Goal: Navigation & Orientation: Find specific page/section

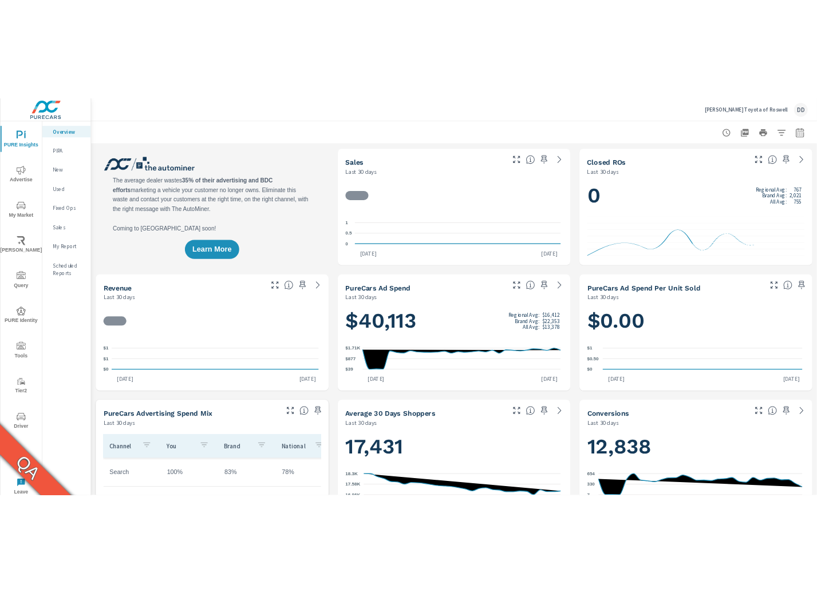
scroll to position [1, 0]
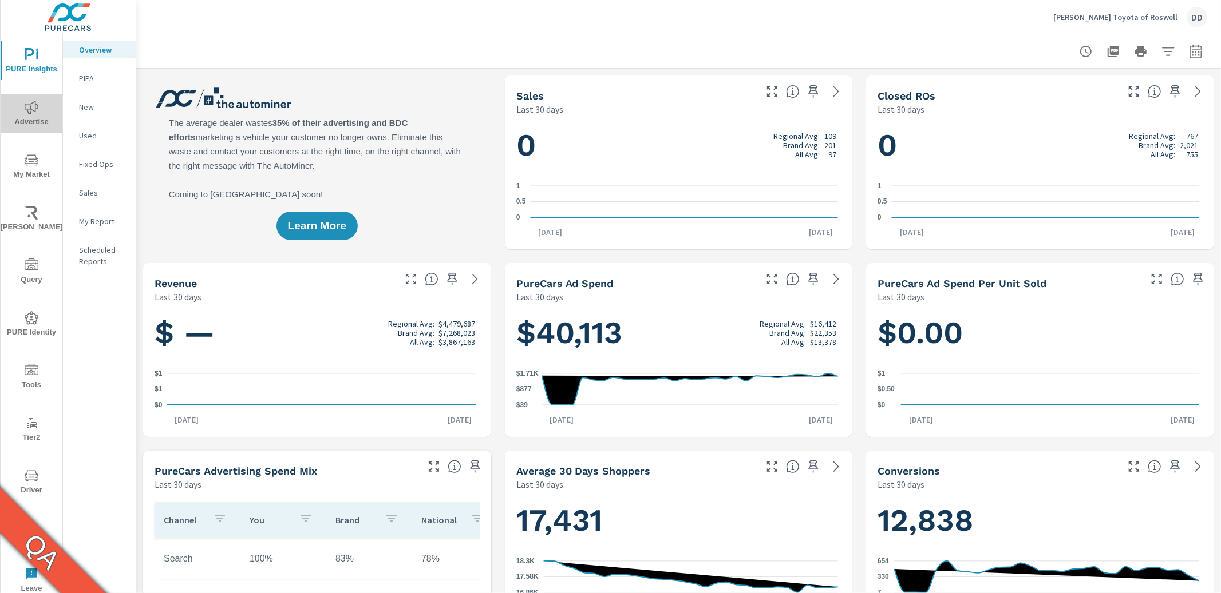
click at [34, 117] on span "Advertise" at bounding box center [31, 115] width 55 height 28
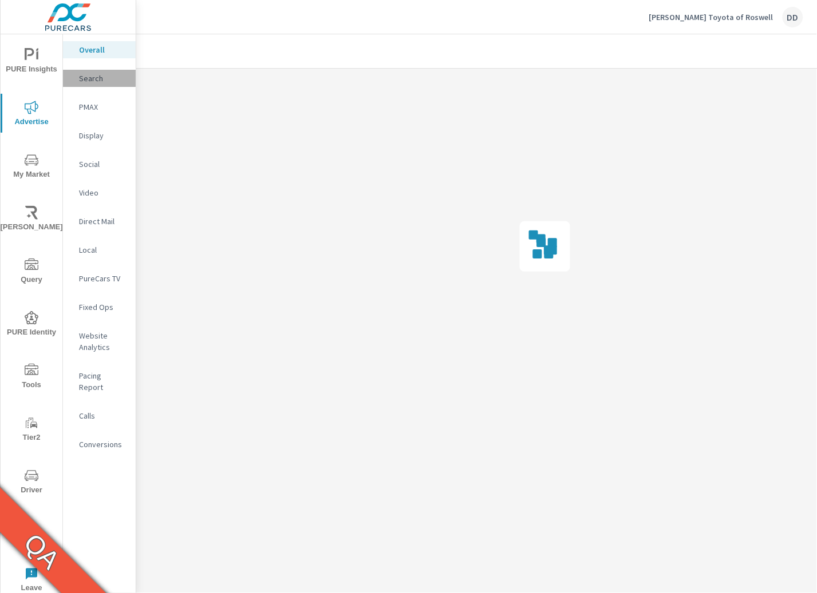
click at [101, 79] on p "Search" at bounding box center [103, 78] width 48 height 11
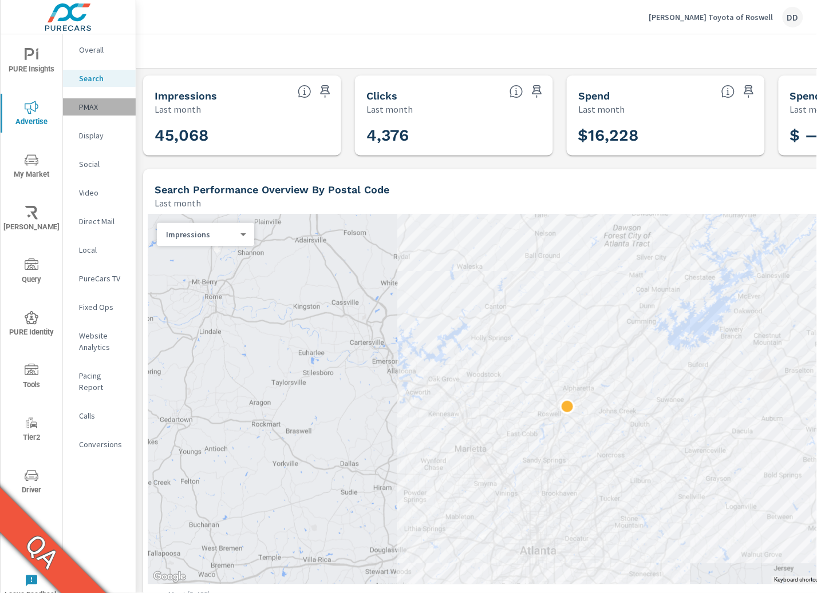
click at [102, 104] on p "PMAX" at bounding box center [103, 106] width 48 height 11
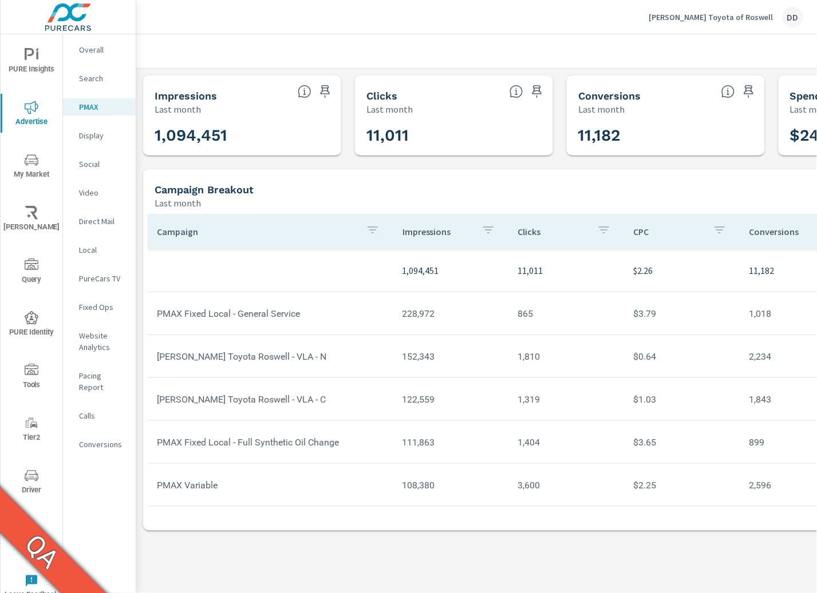
click at [96, 131] on p "Display" at bounding box center [103, 135] width 48 height 11
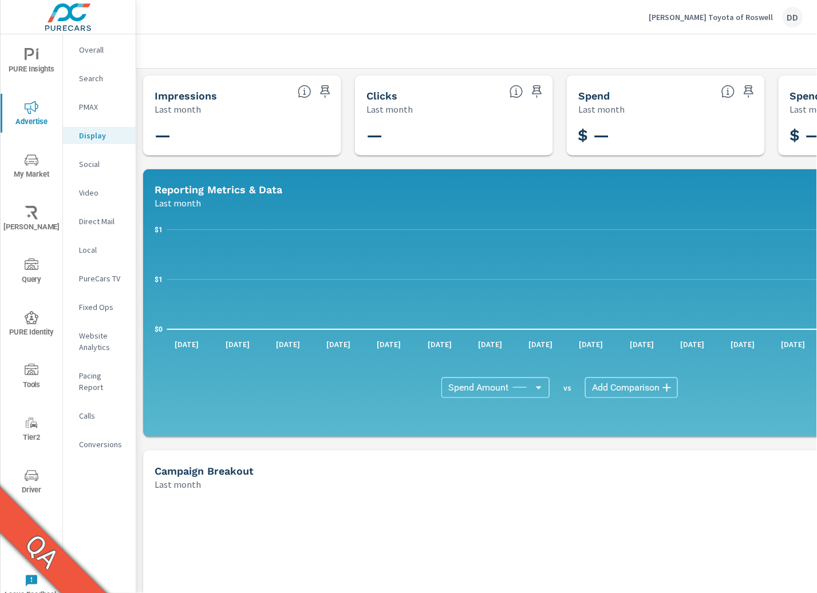
click at [97, 161] on p "Social" at bounding box center [103, 164] width 48 height 11
click at [96, 192] on p "Video" at bounding box center [103, 192] width 48 height 11
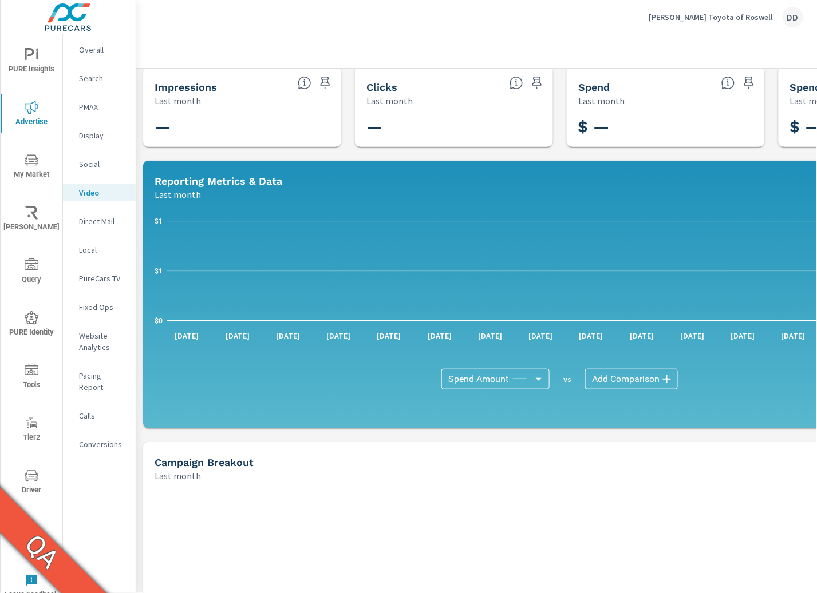
click at [795, 14] on div "DD" at bounding box center [792, 17] width 21 height 21
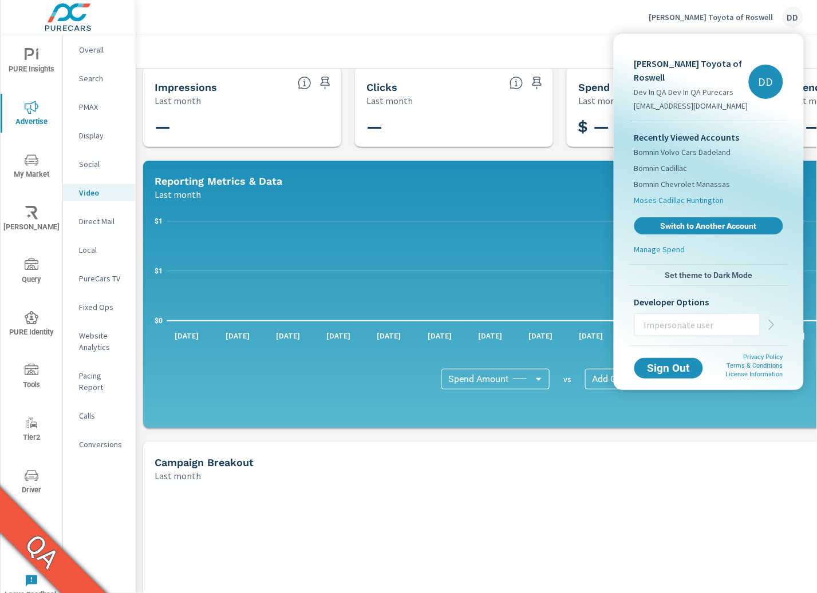
click at [687, 195] on span "Moses Cadillac Huntington" at bounding box center [679, 200] width 90 height 11
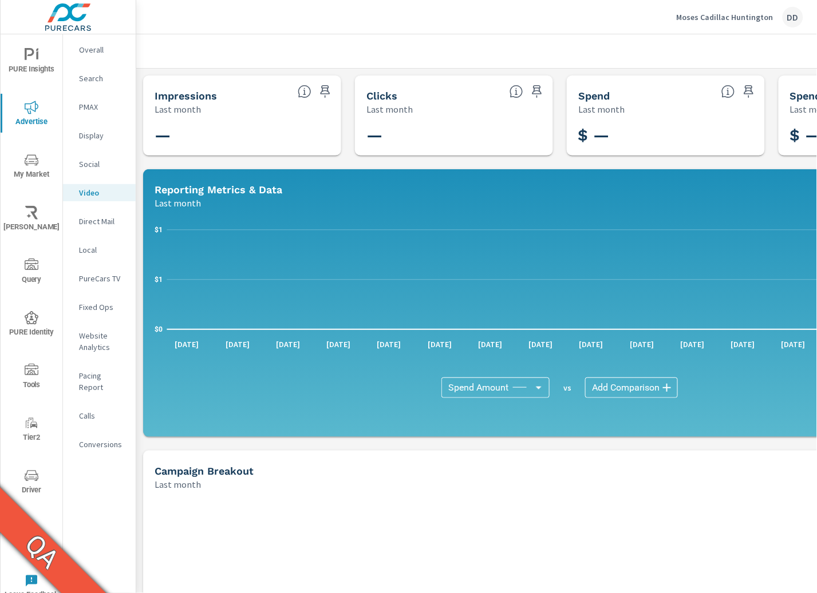
click at [797, 16] on div "DD" at bounding box center [792, 17] width 21 height 21
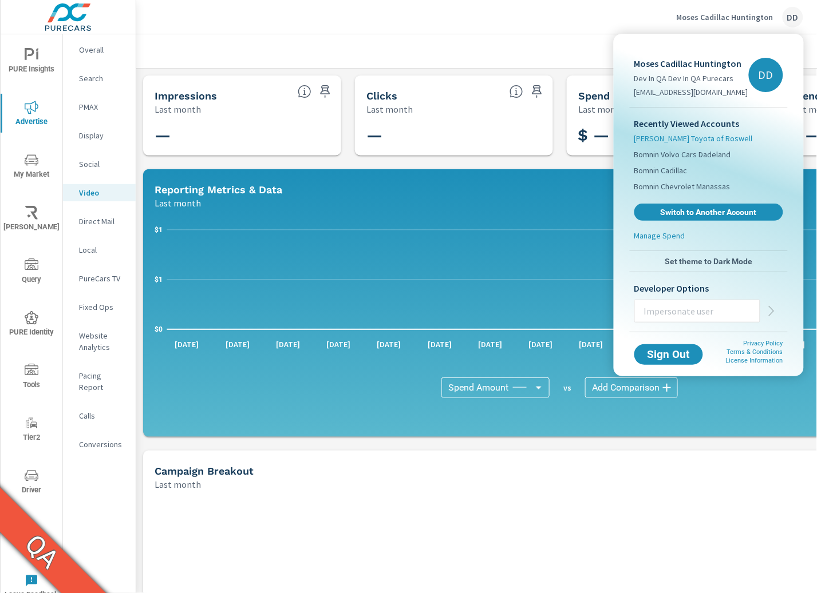
click at [691, 134] on span "Nalley Toyota of Roswell" at bounding box center [693, 138] width 118 height 11
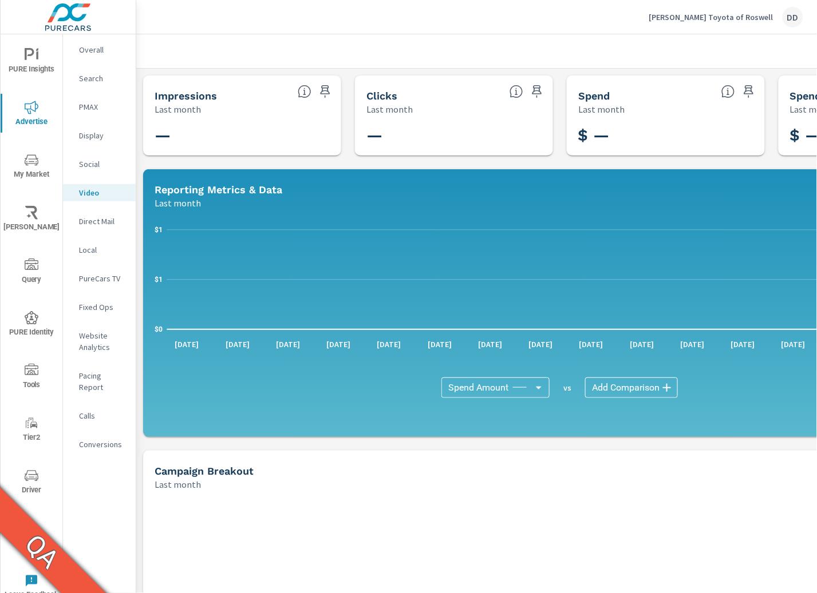
click at [797, 18] on div "DD" at bounding box center [792, 17] width 21 height 21
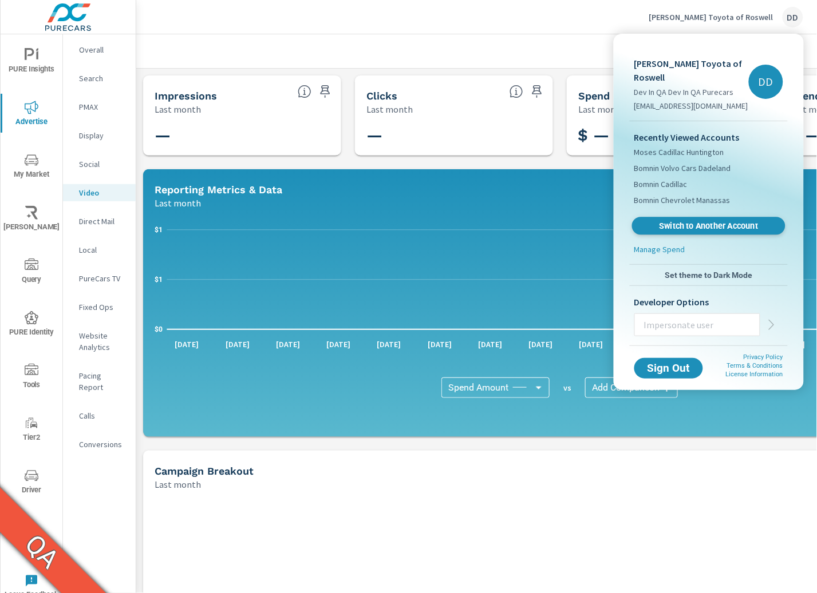
click at [715, 221] on span "Switch to Another Account" at bounding box center [708, 226] width 140 height 11
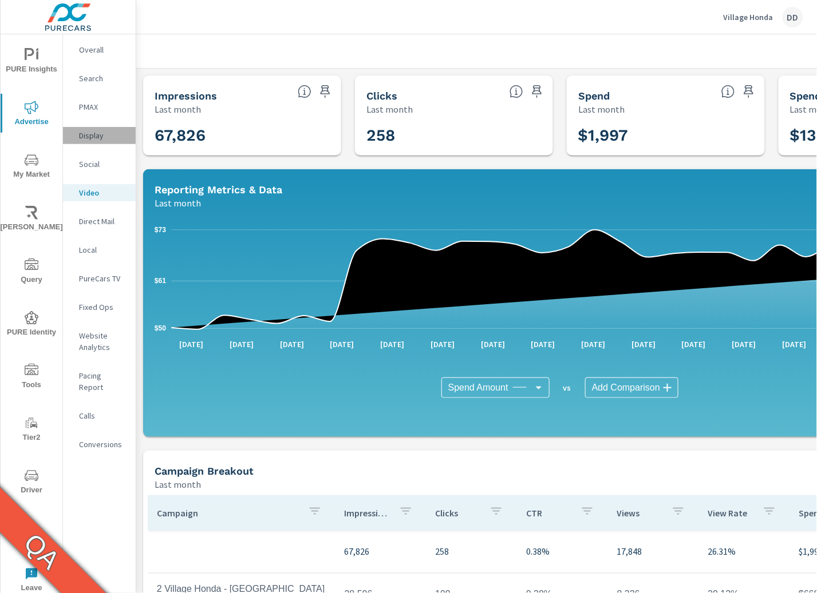
click at [95, 136] on p "Display" at bounding box center [103, 135] width 48 height 11
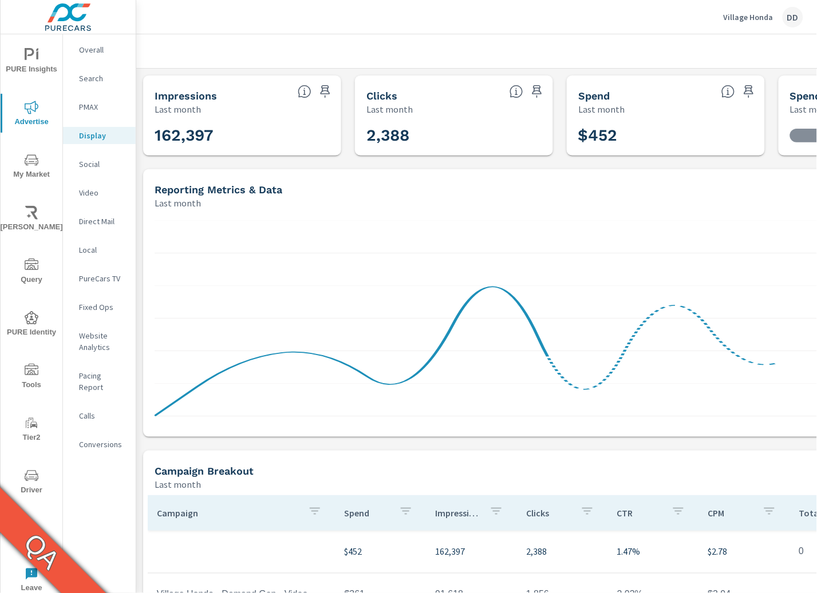
click at [794, 15] on div "DD" at bounding box center [792, 17] width 21 height 21
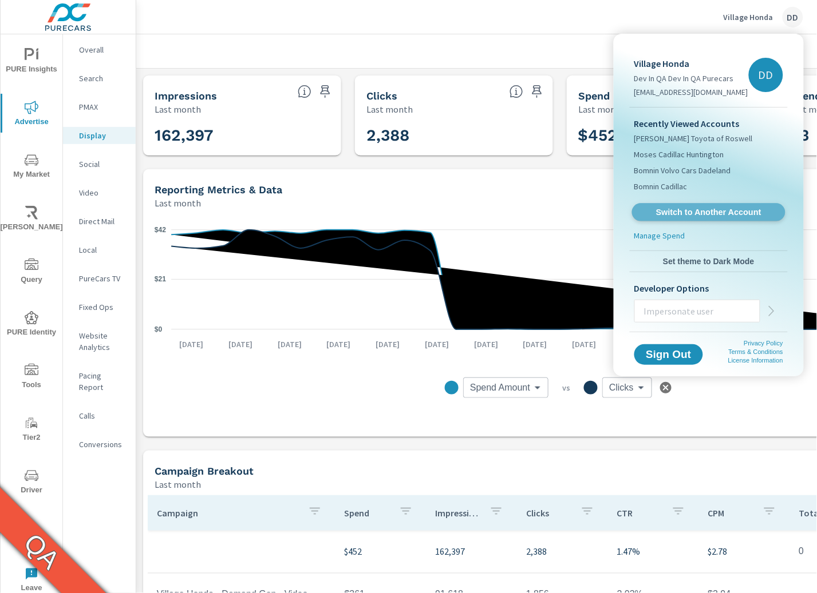
click at [737, 210] on span "Switch to Another Account" at bounding box center [708, 212] width 140 height 11
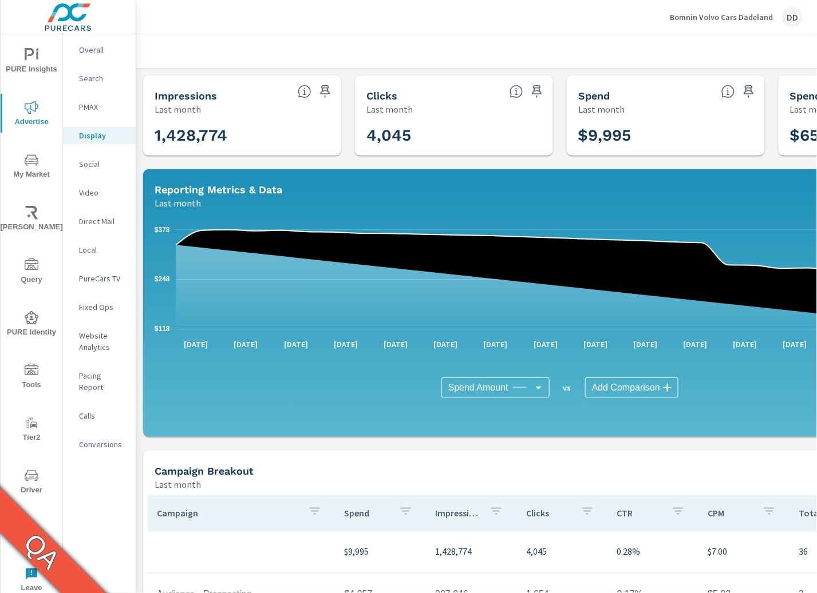
click at [31, 496] on span "Driver" at bounding box center [31, 483] width 55 height 28
